Goal: Information Seeking & Learning: Learn about a topic

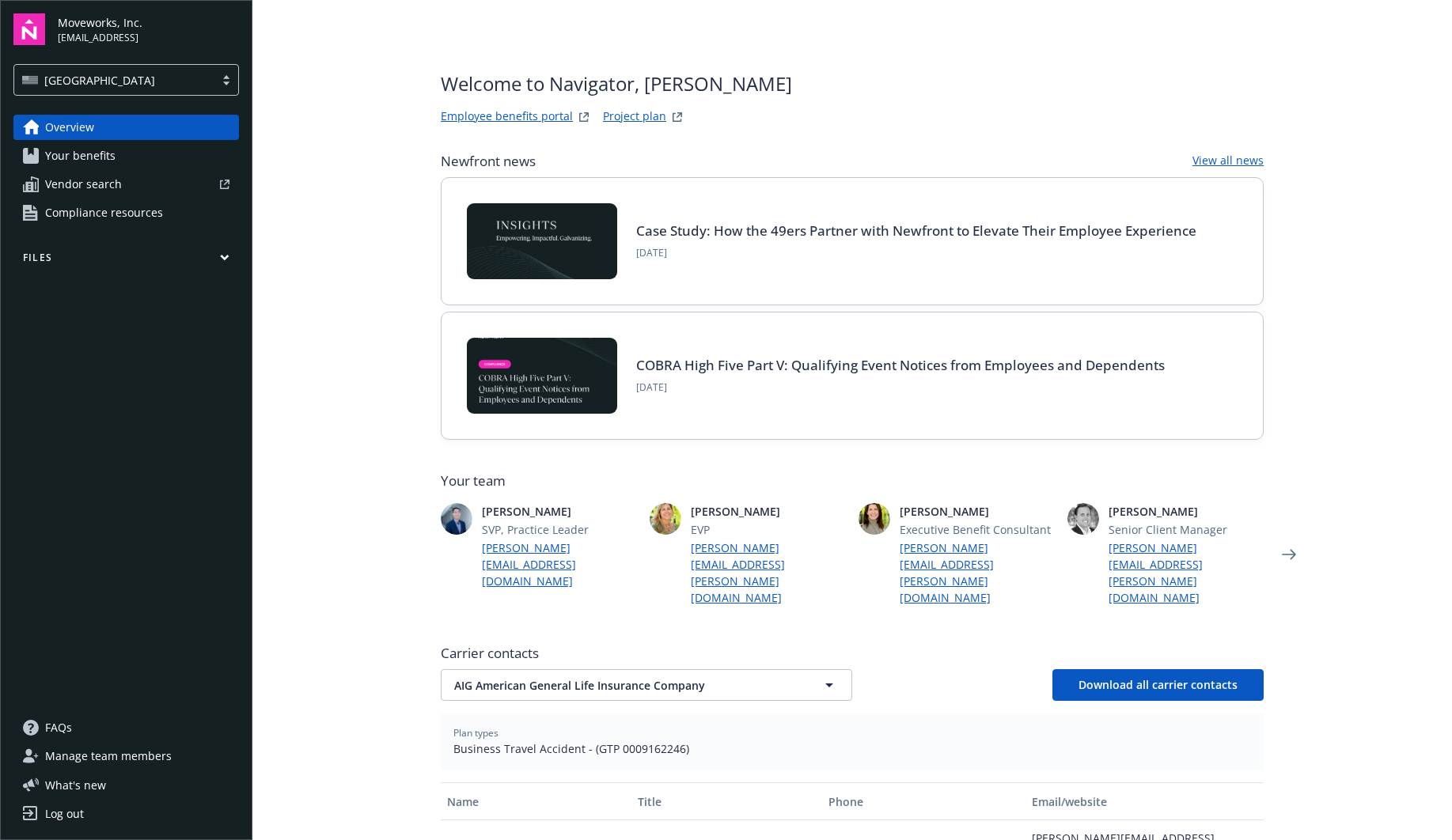
click at [132, 165] on link "Your benefits" at bounding box center [126, 156] width 226 height 26
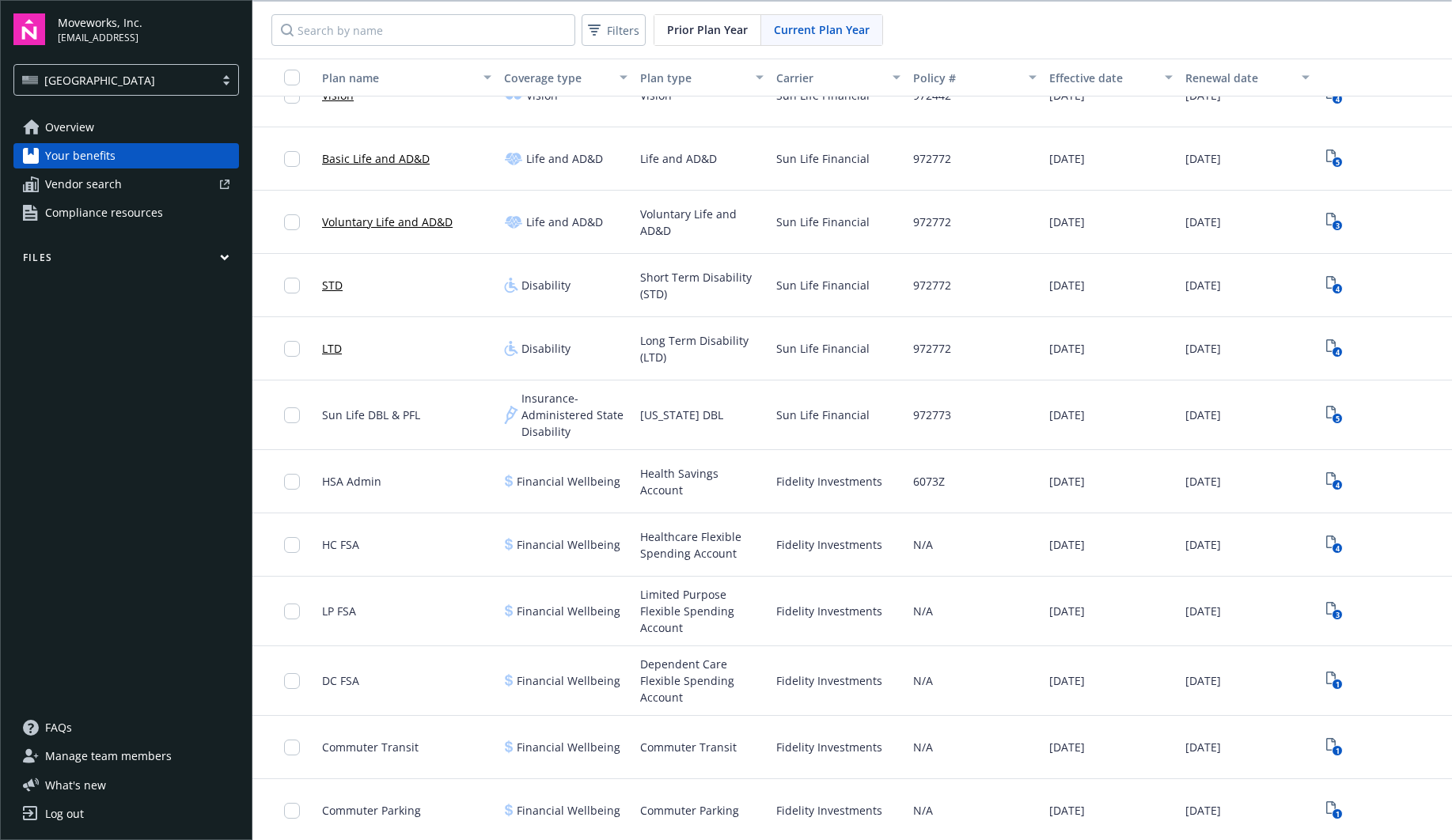
scroll to position [556, 0]
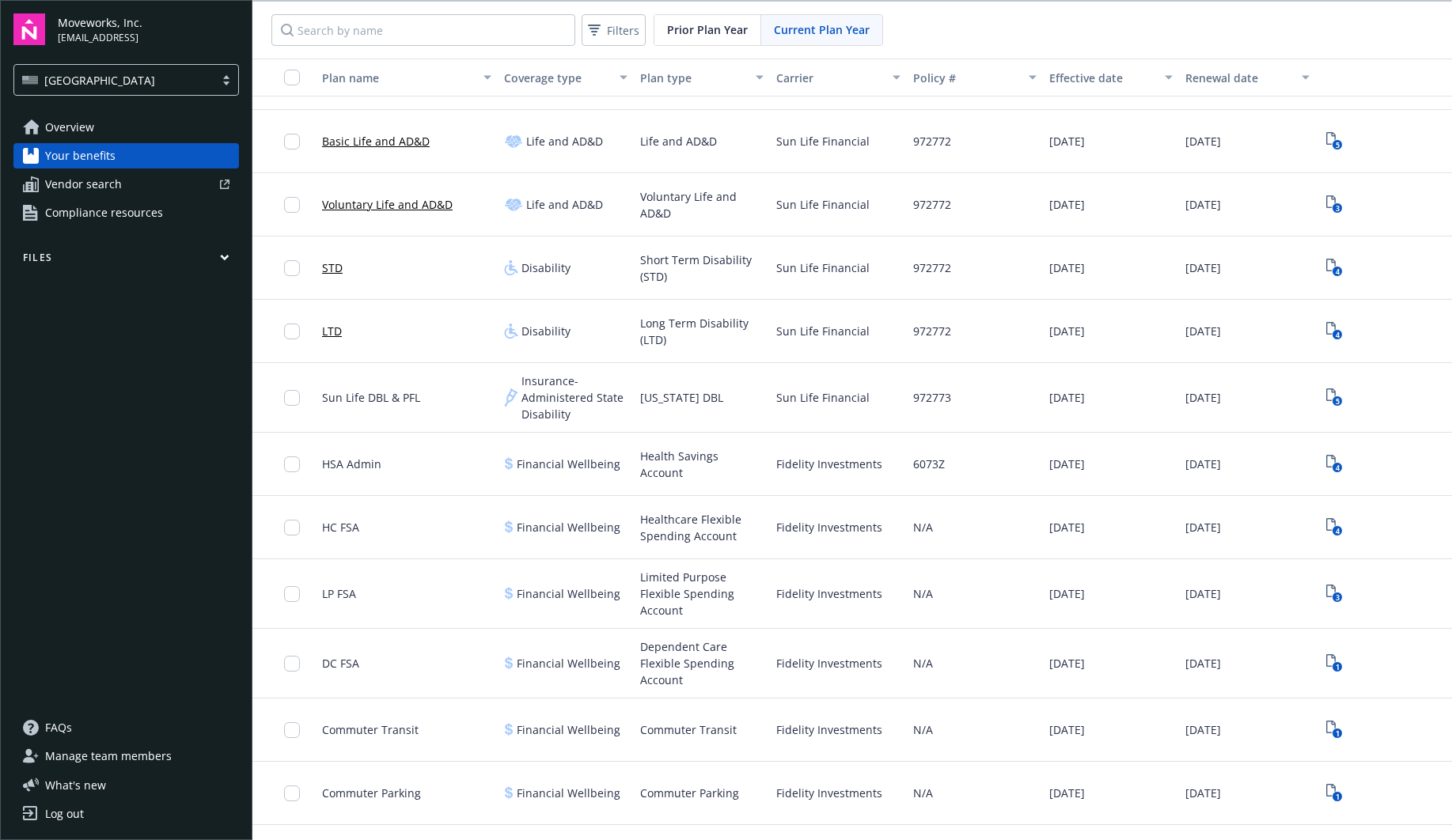
click at [931, 200] on span "972772" at bounding box center [932, 205] width 38 height 17
copy span "972772"
